Goal: Information Seeking & Learning: Learn about a topic

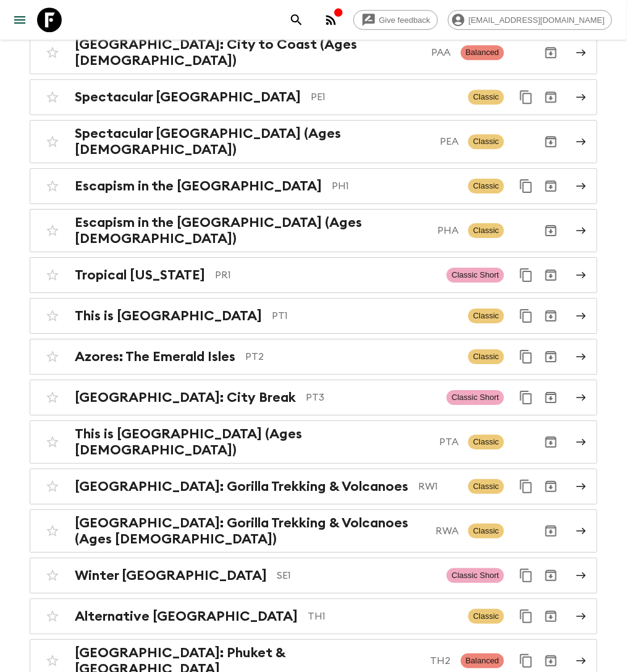
scroll to position [4741, 0]
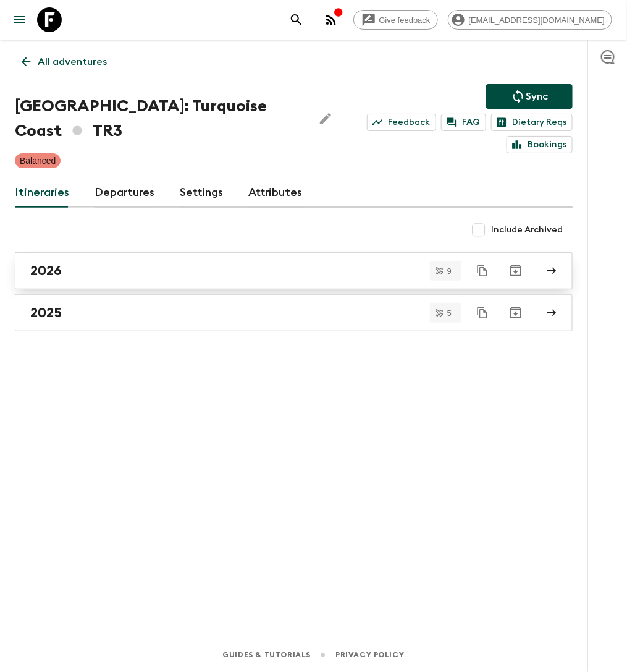
click at [117, 276] on div "2026" at bounding box center [282, 271] width 504 height 16
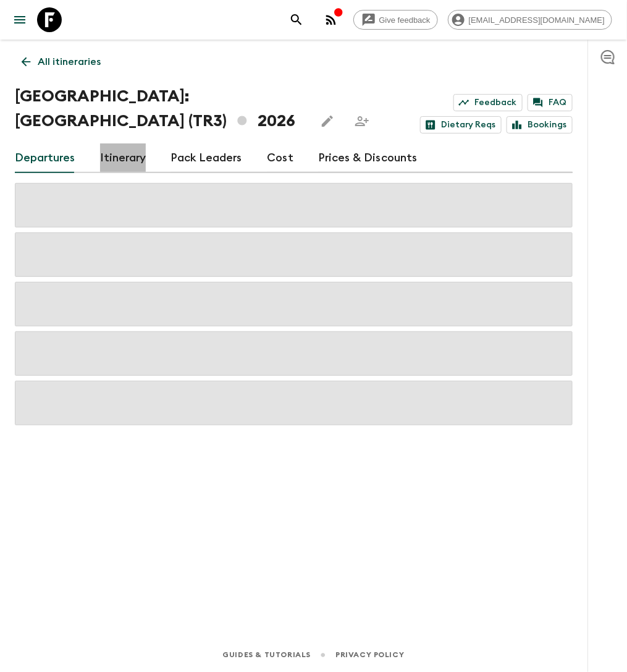
click at [127, 154] on link "Itinerary" at bounding box center [123, 158] width 46 height 30
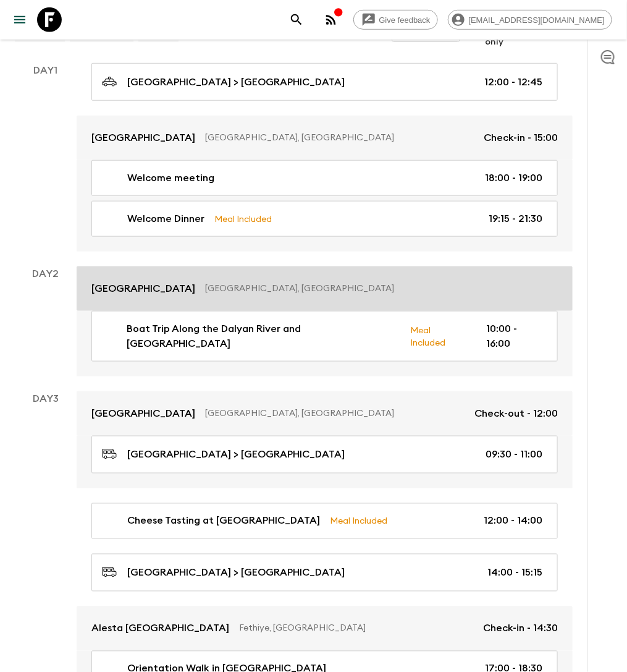
scroll to position [204, 0]
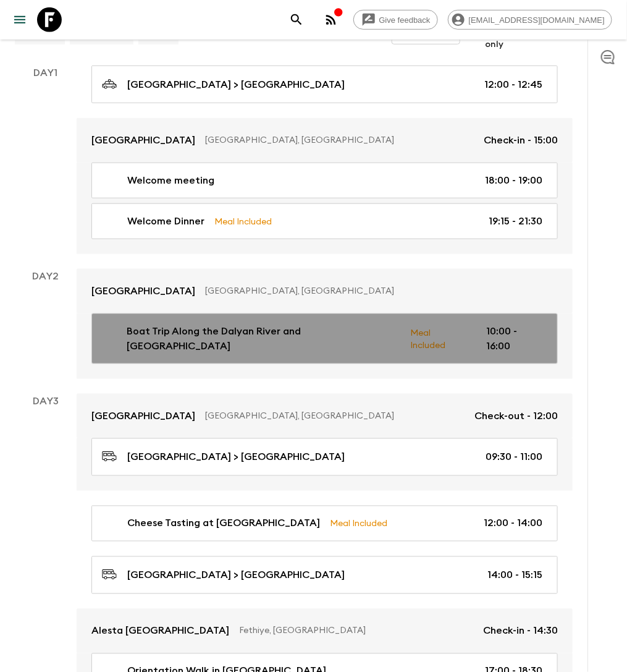
click at [209, 324] on p "Boat Trip Along the Dalyan River and [GEOGRAPHIC_DATA]" at bounding box center [264, 339] width 274 height 30
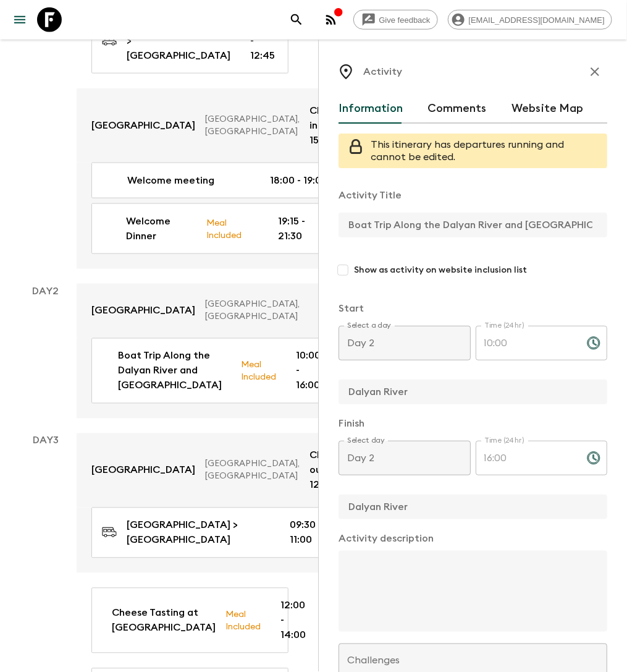
click at [597, 68] on icon "button" at bounding box center [595, 71] width 15 height 15
